Goal: Use online tool/utility: Utilize a website feature to perform a specific function

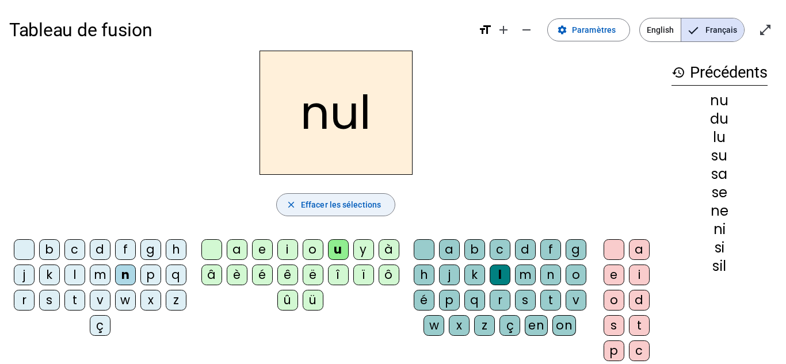
click at [366, 216] on span "button" at bounding box center [336, 205] width 118 height 28
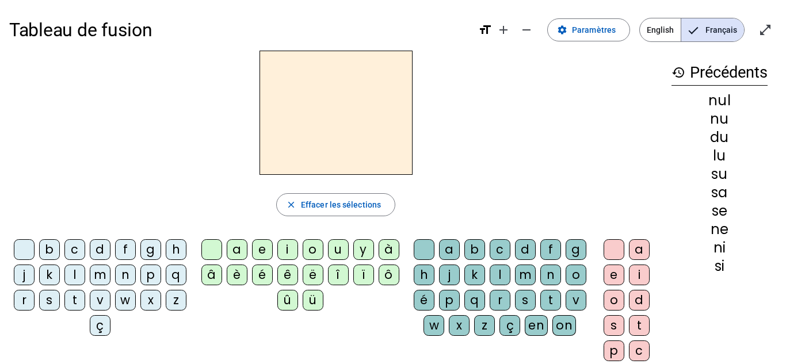
click at [85, 274] on div "l" at bounding box center [74, 275] width 21 height 21
click at [239, 256] on div "a" at bounding box center [237, 249] width 21 height 21
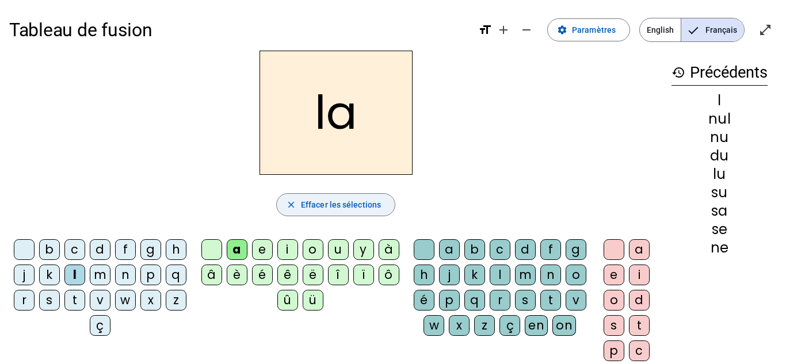
click at [324, 201] on span "Effacer les sélections" at bounding box center [341, 205] width 80 height 14
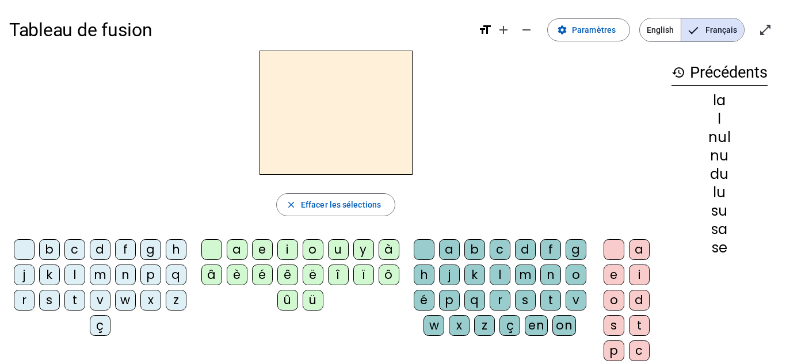
click at [110, 278] on div "m" at bounding box center [100, 275] width 21 height 21
click at [241, 247] on div "a" at bounding box center [237, 249] width 21 height 21
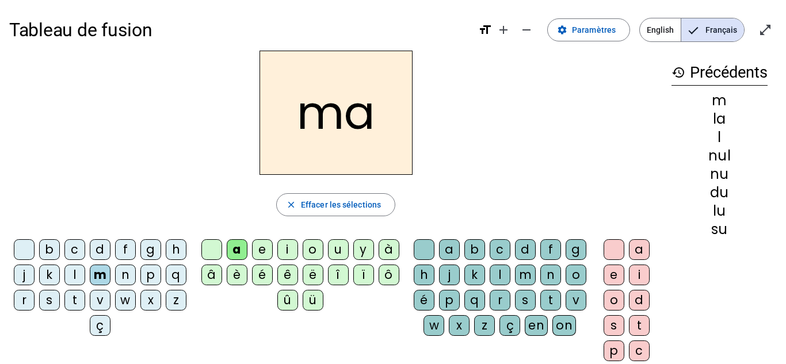
click at [136, 272] on div "n" at bounding box center [125, 275] width 21 height 21
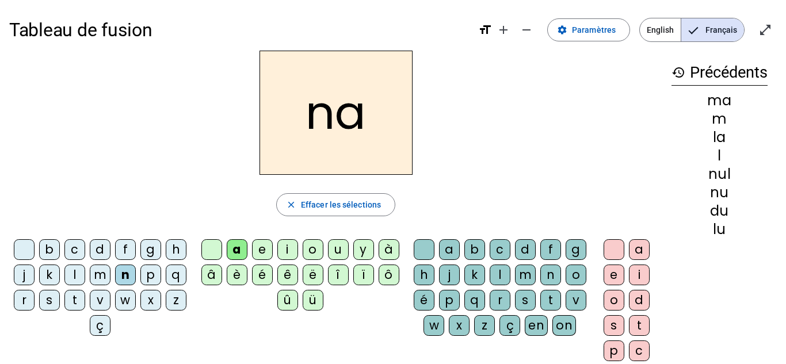
click at [110, 302] on div "v" at bounding box center [100, 300] width 21 height 21
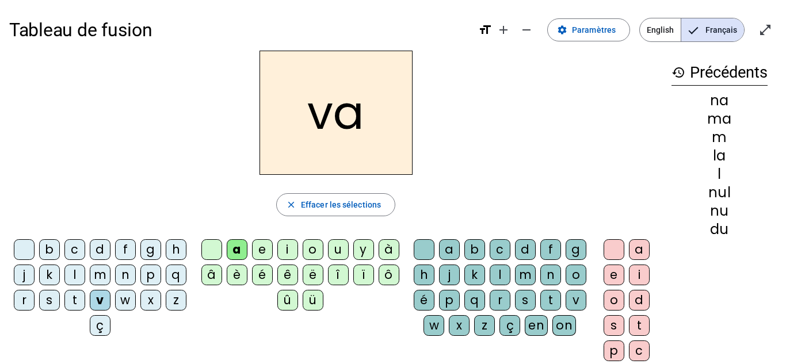
click at [35, 299] on div "r" at bounding box center [24, 300] width 21 height 21
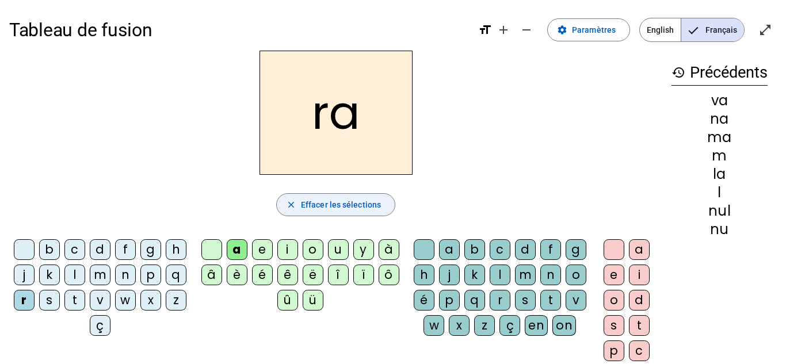
click at [316, 208] on span "Effacer les sélections" at bounding box center [341, 205] width 80 height 14
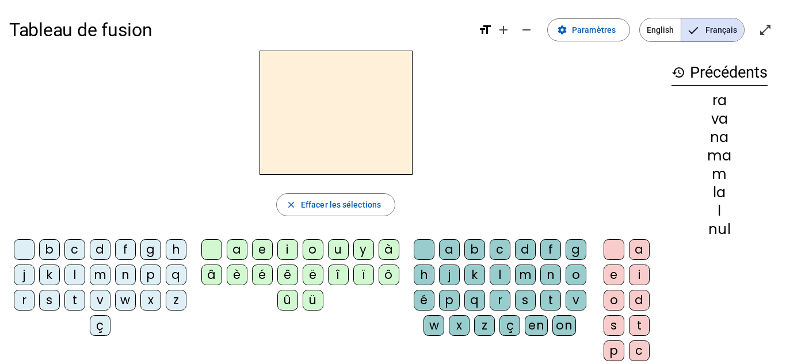
click at [35, 246] on div at bounding box center [24, 249] width 21 height 21
click at [238, 251] on div "a" at bounding box center [237, 249] width 21 height 21
click at [110, 273] on div "m" at bounding box center [100, 275] width 21 height 21
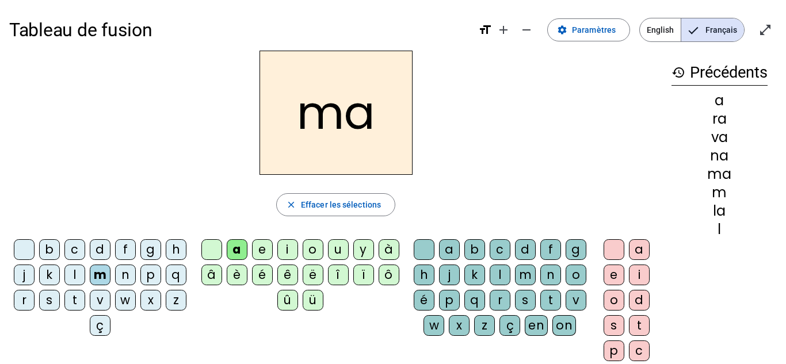
click at [510, 273] on div "l" at bounding box center [500, 275] width 21 height 21
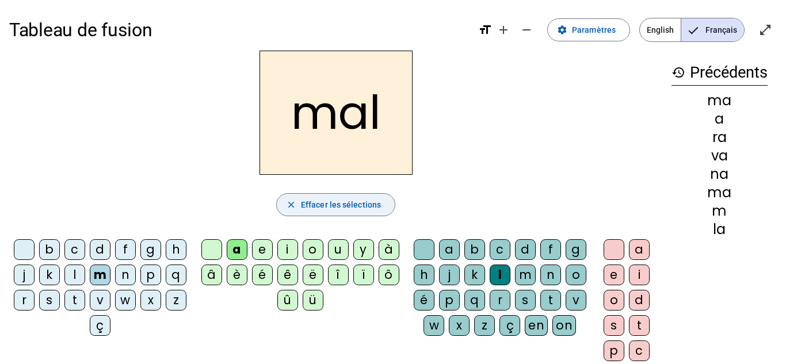
click at [323, 213] on span "button" at bounding box center [336, 205] width 118 height 28
